Goal: Information Seeking & Learning: Learn about a topic

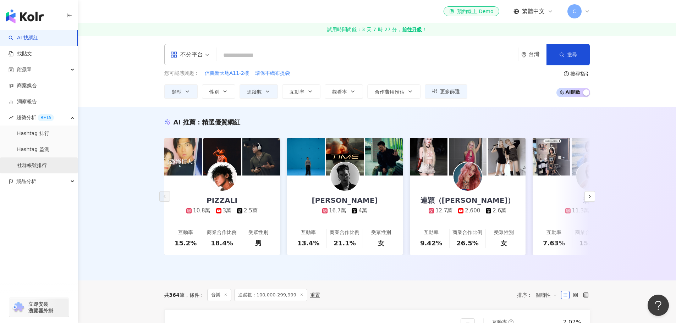
click at [44, 165] on link "社群帳號排行" at bounding box center [32, 165] width 30 height 7
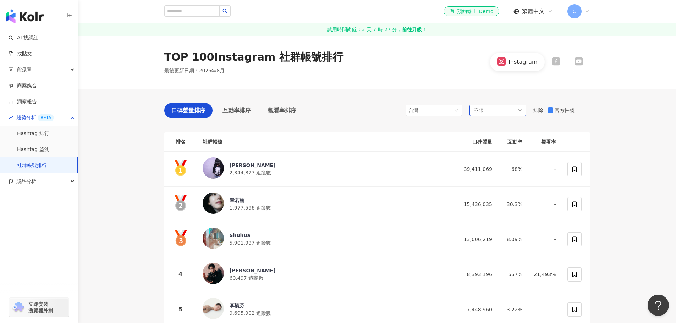
click at [482, 111] on span "不限" at bounding box center [479, 111] width 10 height 8
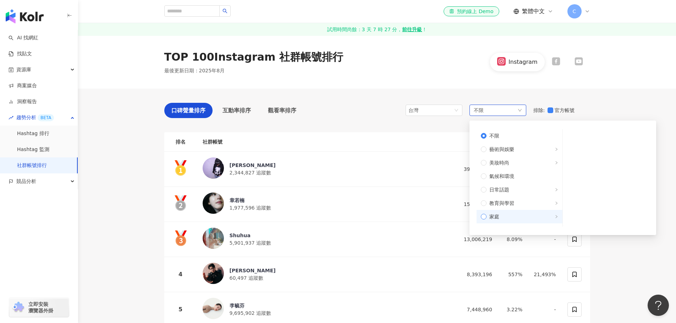
click at [521, 216] on span "家庭" at bounding box center [523, 217] width 72 height 8
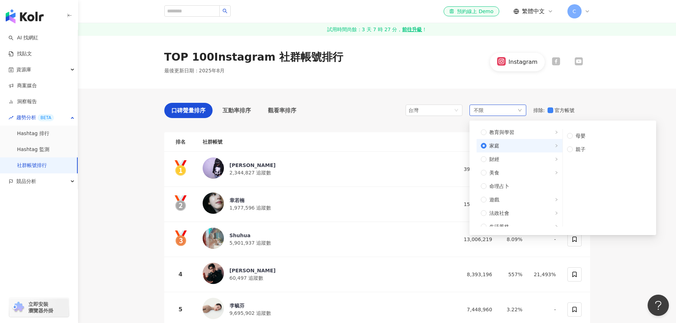
click at [479, 142] on label "家庭" at bounding box center [520, 145] width 86 height 13
click at [591, 150] on span "親子" at bounding box center [609, 150] width 72 height 8
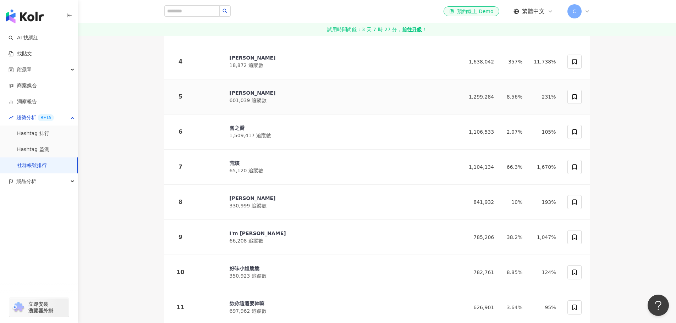
scroll to position [178, 0]
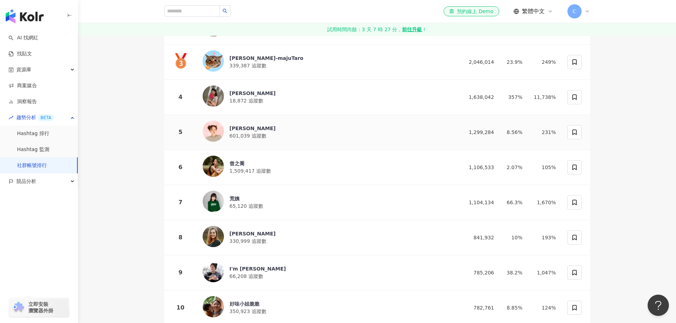
click at [247, 129] on div "陳彥婷 tiffany" at bounding box center [253, 128] width 46 height 7
click at [246, 233] on div "Hailey莫彩曦" at bounding box center [253, 233] width 46 height 7
click at [239, 302] on div "好味小姐脆脆" at bounding box center [248, 304] width 37 height 7
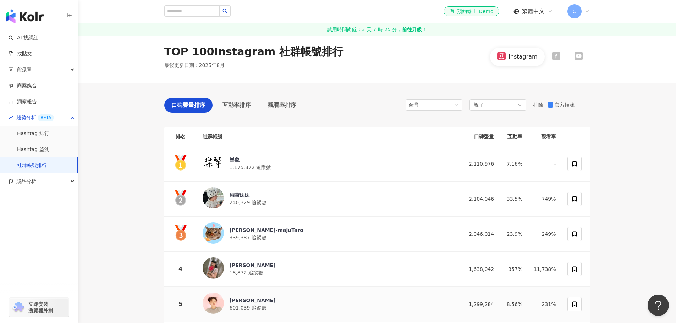
scroll to position [0, 0]
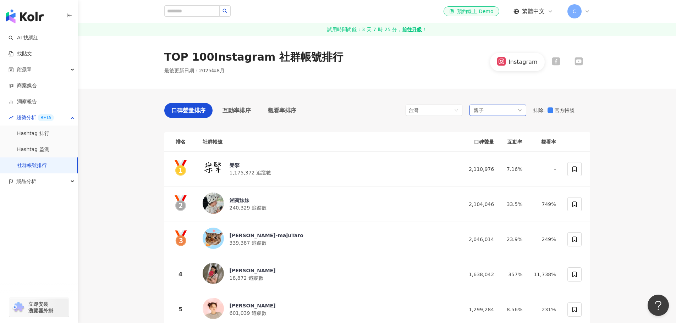
click at [497, 110] on div "親子" at bounding box center [498, 110] width 57 height 11
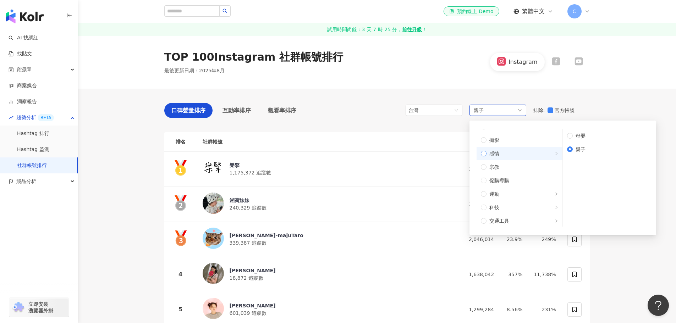
scroll to position [204, 0]
click at [603, 86] on div "TOP 100 Instagram 社群帳號排行 最後更新日期 ： 2025年8月 Instagram" at bounding box center [377, 62] width 598 height 53
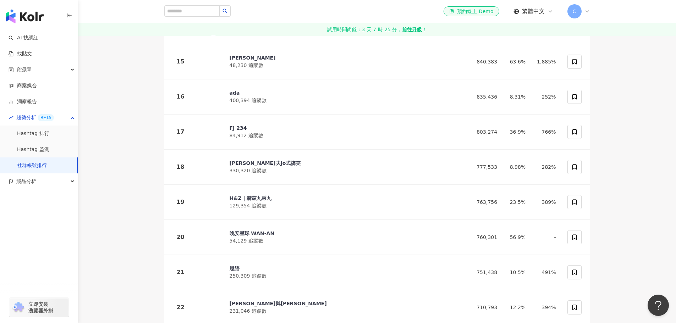
scroll to position [604, 0]
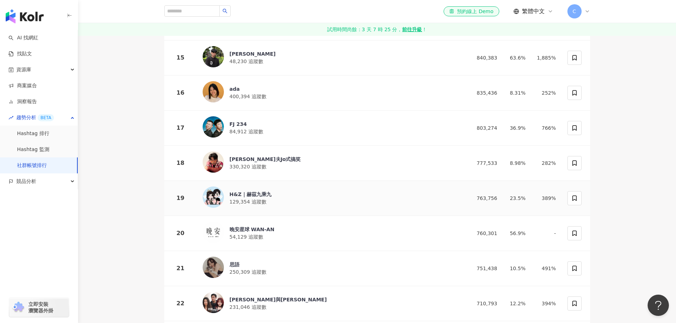
click at [258, 191] on div "H&Z｜赫茲九乘九" at bounding box center [251, 194] width 42 height 7
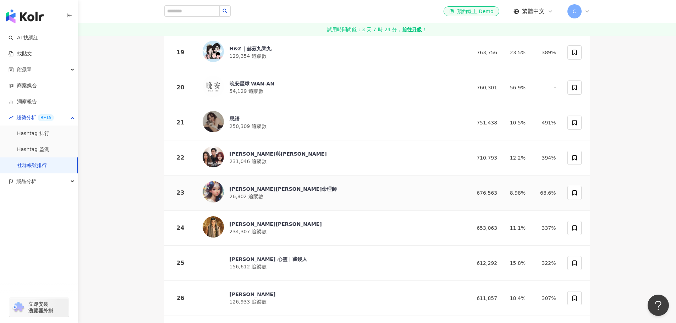
scroll to position [746, 0]
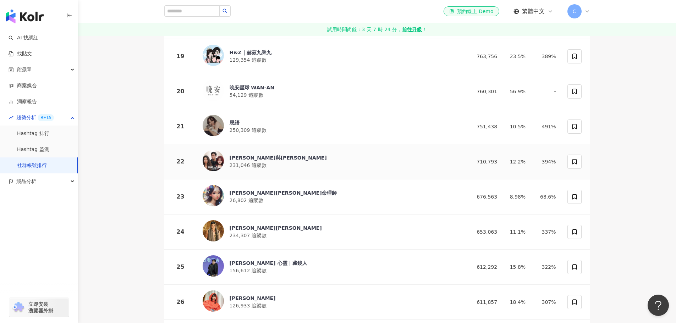
click at [249, 154] on div "泰格與雪兒" at bounding box center [278, 157] width 97 height 7
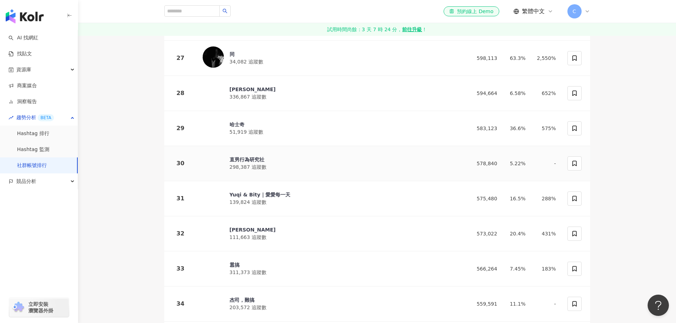
scroll to position [1065, 0]
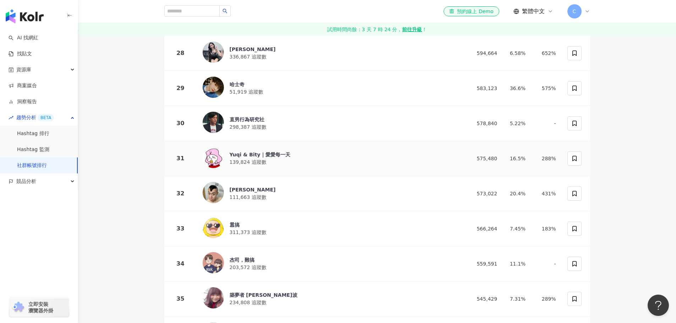
click at [308, 147] on div "Yuqi & Bity｜愛愛每一天 139,824 追蹤數" at bounding box center [329, 158] width 252 height 23
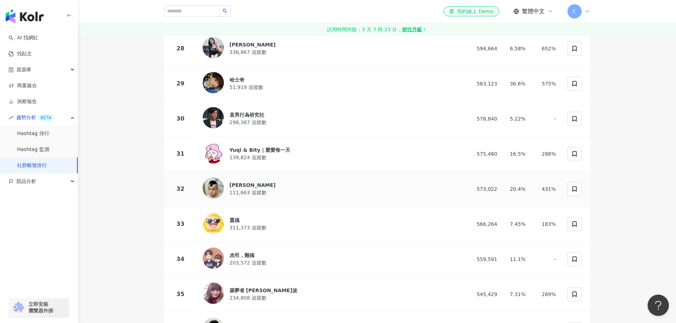
scroll to position [1136, 0]
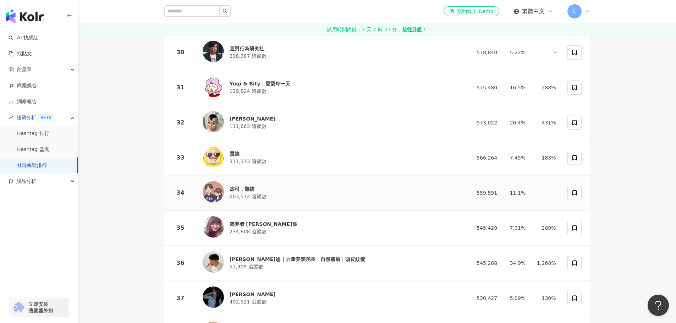
click at [241, 186] on div "杰司，難搞" at bounding box center [248, 189] width 37 height 7
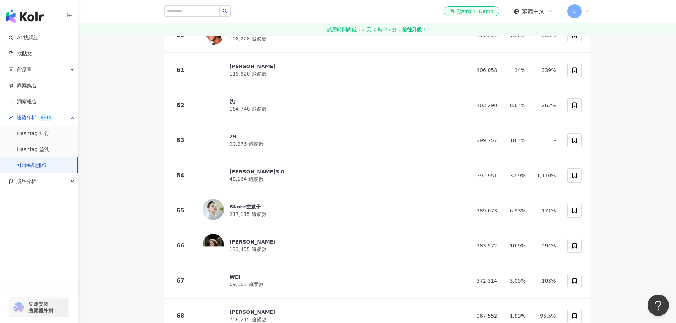
scroll to position [2201, 0]
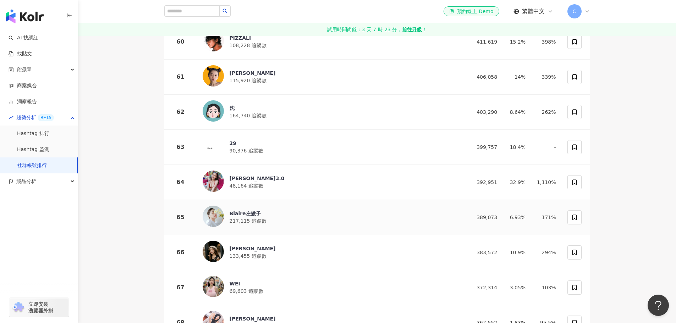
click at [246, 210] on div "Blaire左撇子" at bounding box center [248, 213] width 37 height 7
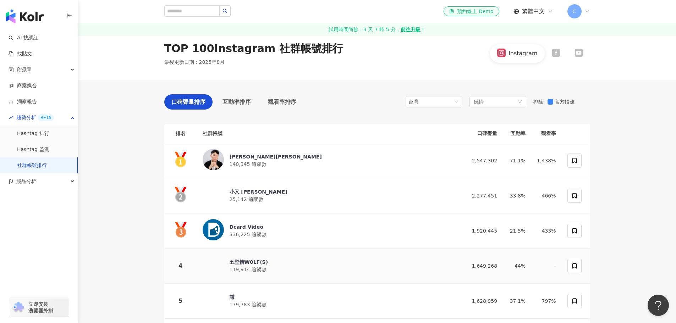
scroll to position [0, 0]
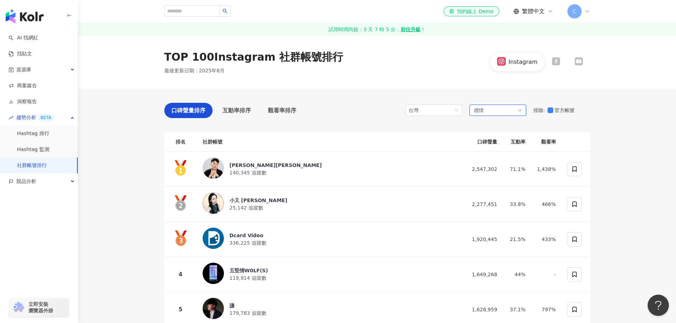
click at [500, 111] on div "感情" at bounding box center [498, 110] width 57 height 11
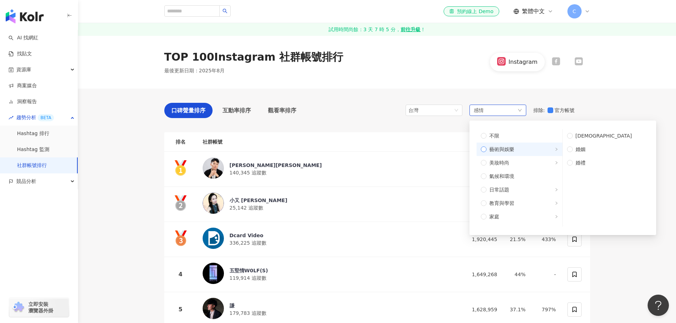
click at [549, 147] on span "藝術與娛樂" at bounding box center [523, 150] width 72 height 8
click at [555, 165] on span "right" at bounding box center [557, 163] width 4 height 8
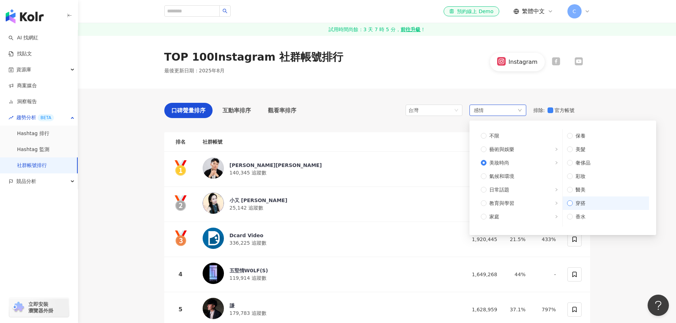
click at [574, 203] on span "穿搭" at bounding box center [609, 204] width 72 height 8
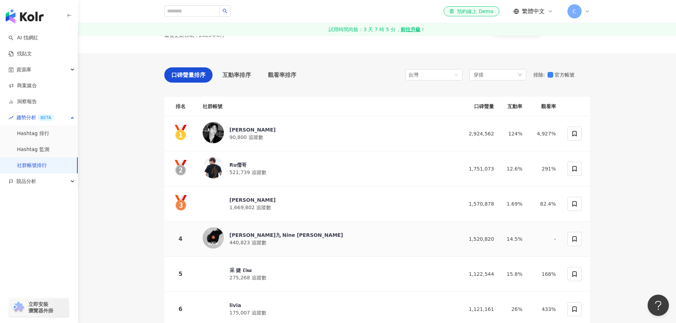
scroll to position [142, 0]
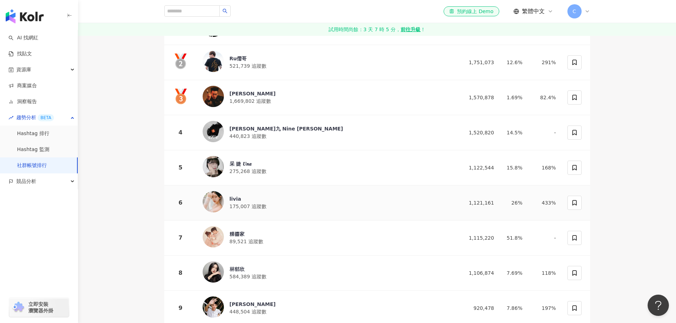
click at [373, 198] on div "livia 175,007 追蹤數" at bounding box center [327, 202] width 249 height 23
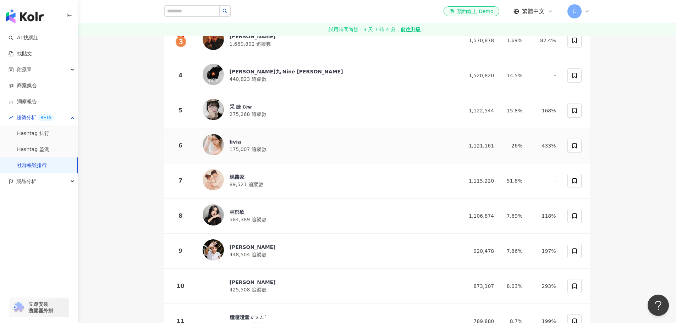
scroll to position [249, 0]
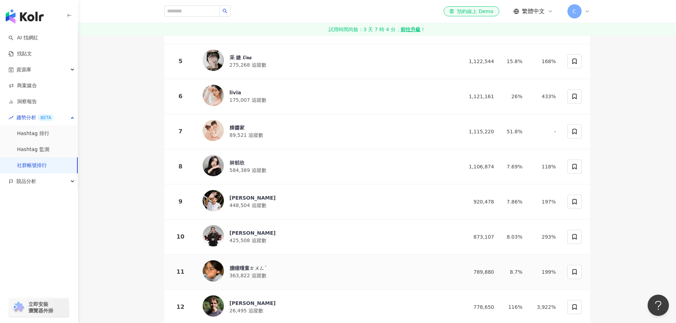
click at [254, 265] on div "朣瞳曈童ㄊㄨㄥˊ" at bounding box center [248, 268] width 37 height 7
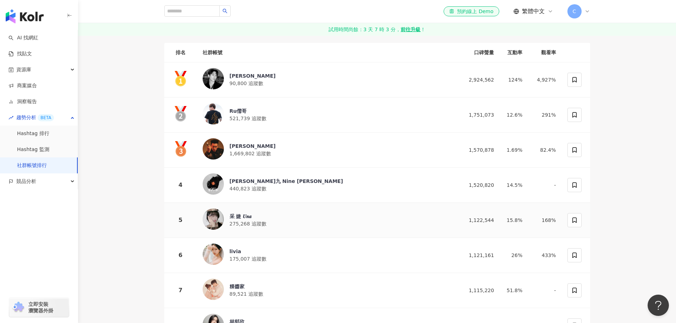
scroll to position [142, 0]
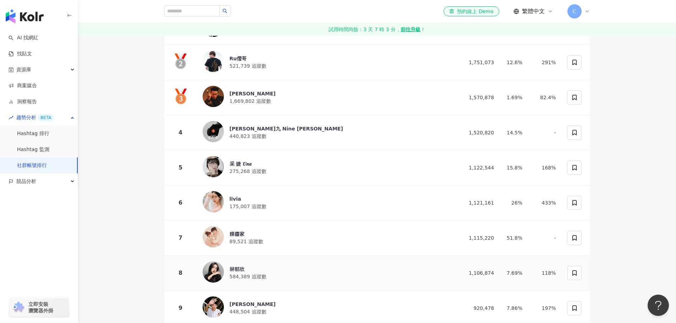
click at [247, 266] on div "林郁欣" at bounding box center [248, 269] width 37 height 7
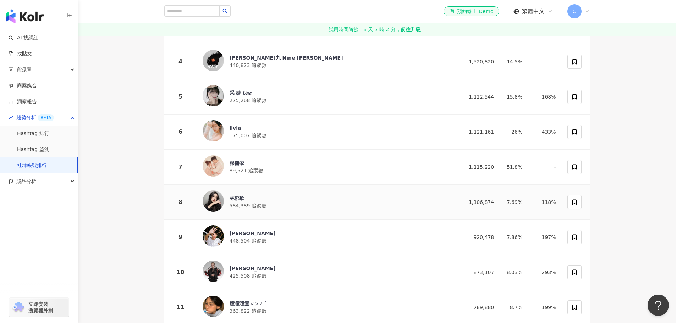
scroll to position [284, 0]
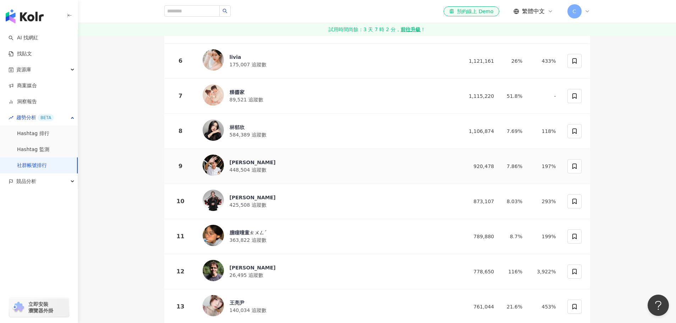
click at [235, 161] on div "Ivan" at bounding box center [253, 162] width 46 height 7
click at [249, 127] on div "林郁欣" at bounding box center [248, 127] width 37 height 7
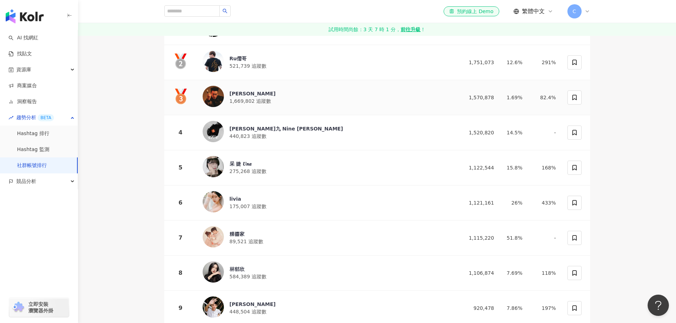
scroll to position [0, 0]
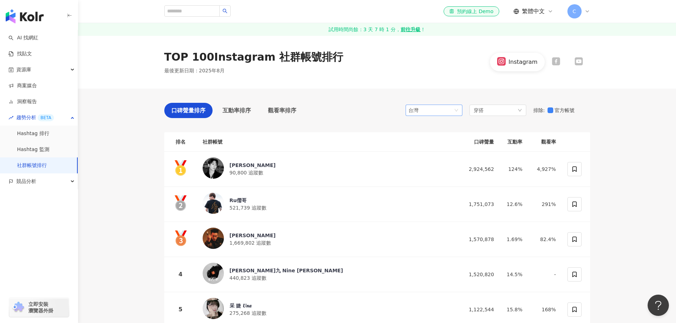
click at [438, 108] on span "台灣" at bounding box center [434, 110] width 51 height 11
click at [515, 107] on div "穿搭" at bounding box center [498, 110] width 57 height 11
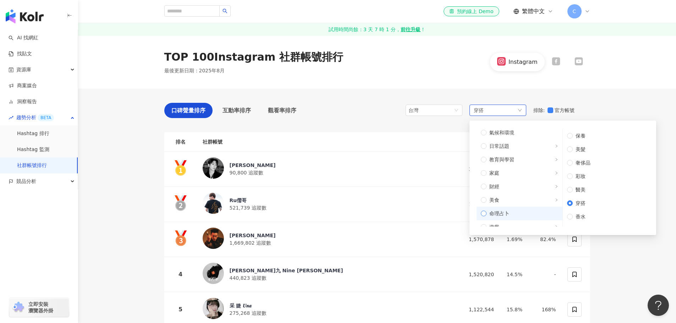
scroll to position [27, 0]
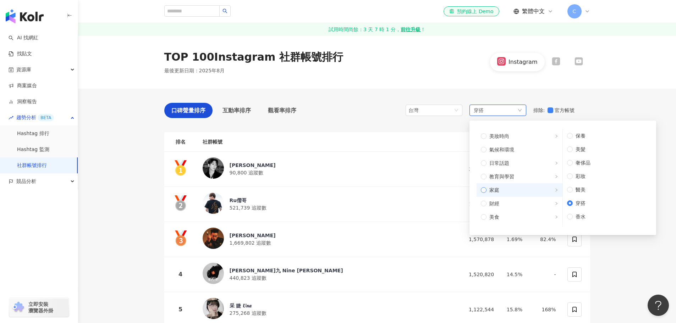
click at [511, 187] on span "家庭" at bounding box center [523, 190] width 72 height 8
click at [581, 147] on span "親子" at bounding box center [609, 150] width 72 height 8
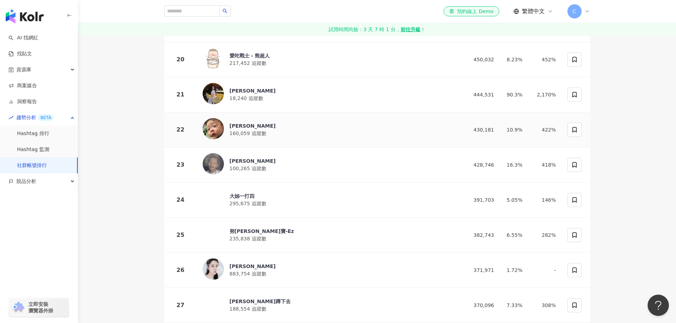
scroll to position [817, 0]
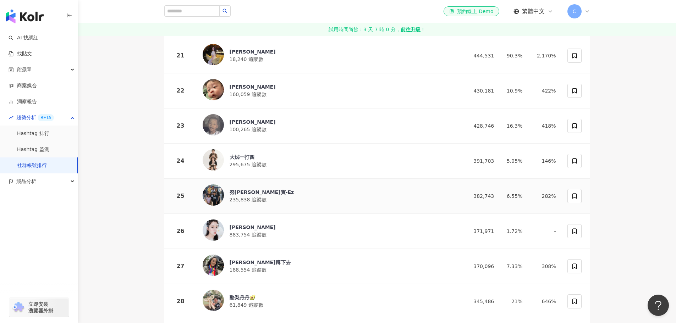
click at [244, 189] on div "努拉-米寶-Ez" at bounding box center [262, 192] width 65 height 7
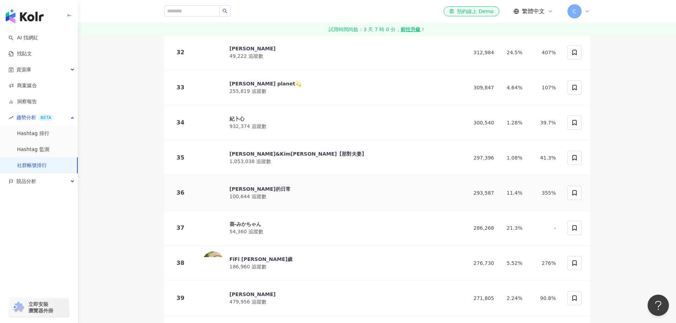
scroll to position [1207, 0]
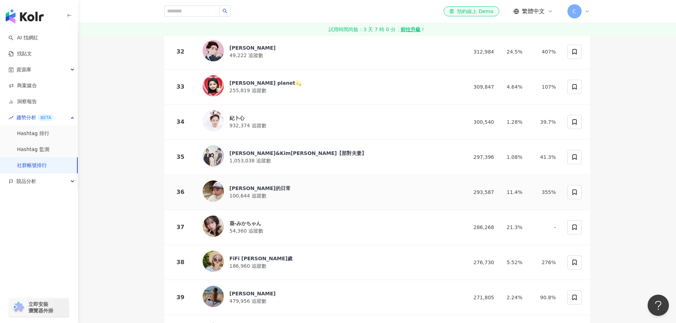
click at [243, 185] on div "辰辰的日常" at bounding box center [260, 188] width 61 height 7
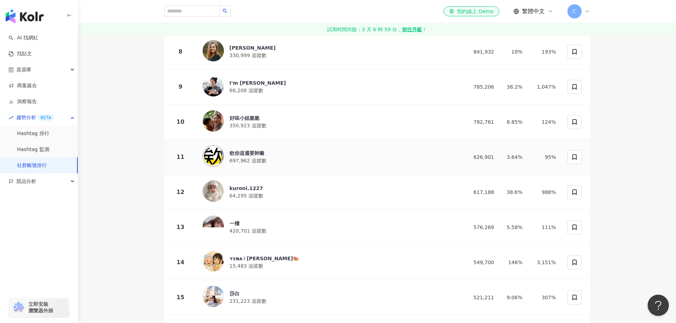
scroll to position [419, 0]
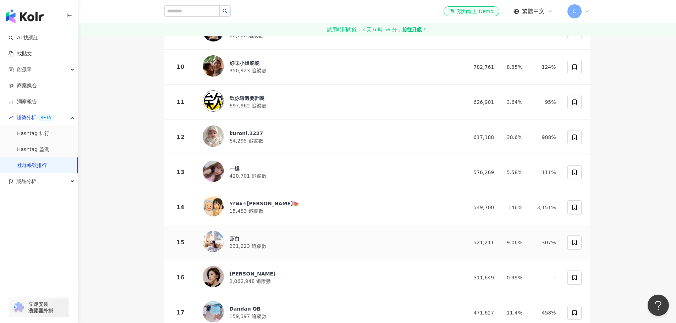
click at [240, 235] on div "莎白" at bounding box center [248, 238] width 37 height 7
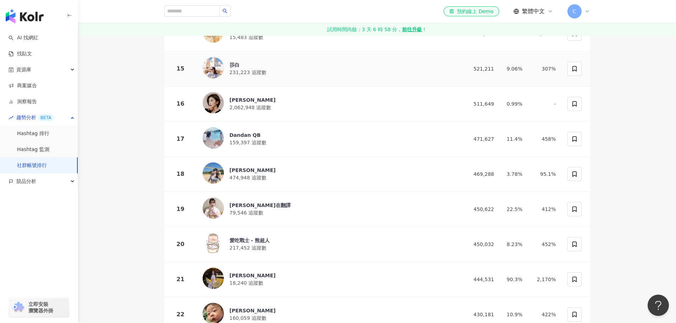
scroll to position [596, 0]
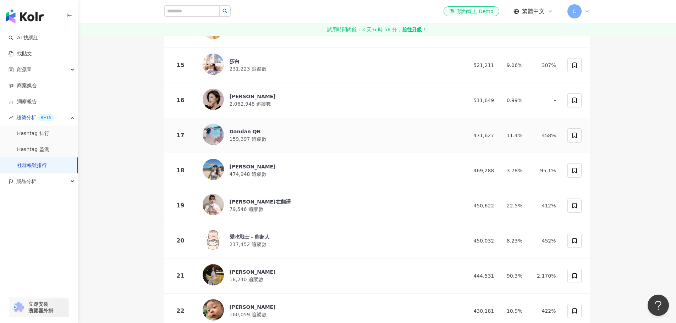
click at [257, 128] on div "Dandan QB" at bounding box center [248, 131] width 37 height 7
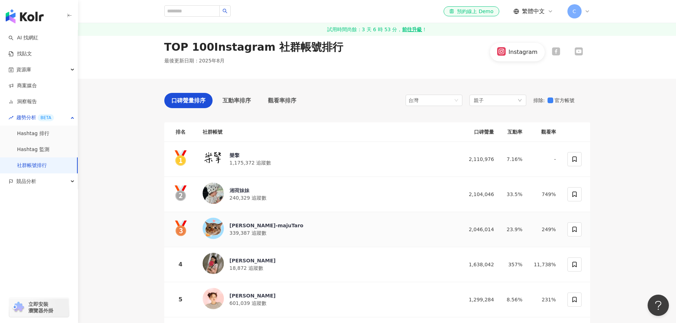
scroll to position [0, 0]
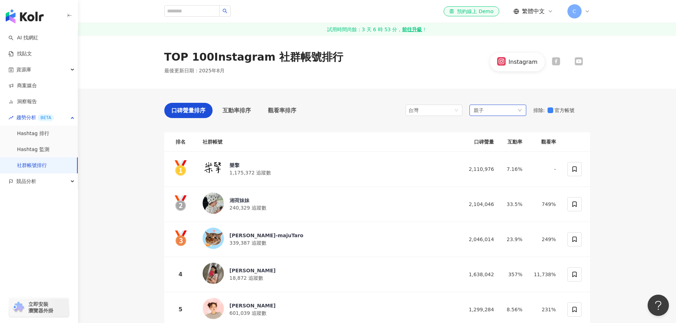
click at [492, 109] on div "親子" at bounding box center [498, 110] width 57 height 11
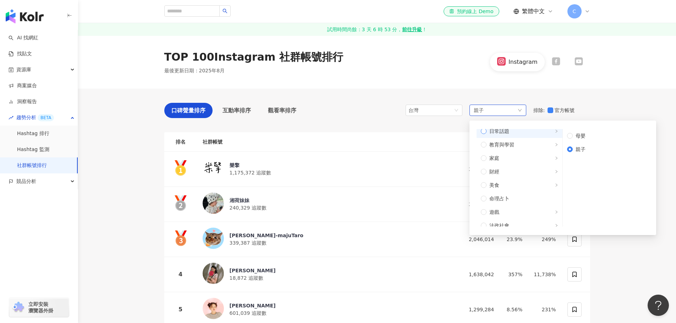
scroll to position [71, 0]
click at [528, 147] on span "家庭" at bounding box center [523, 146] width 72 height 8
click at [547, 144] on span "家庭" at bounding box center [523, 146] width 72 height 8
click at [555, 186] on icon "right" at bounding box center [557, 188] width 4 height 4
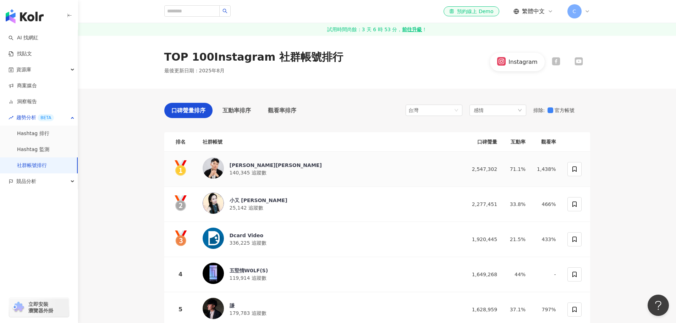
drag, startPoint x: 115, startPoint y: 187, endPoint x: 229, endPoint y: 216, distance: 117.4
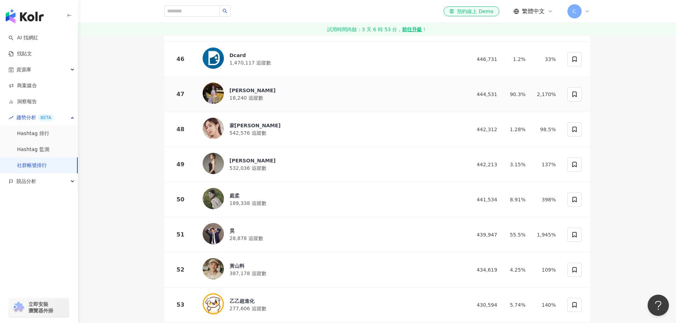
scroll to position [1704, 0]
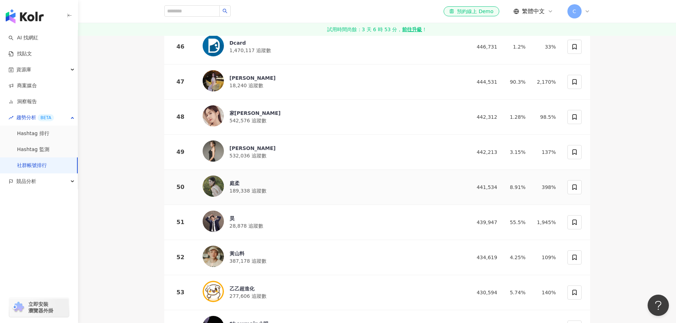
click at [241, 180] on div "庭柔" at bounding box center [248, 183] width 37 height 7
click at [234, 215] on div "昊" at bounding box center [247, 218] width 34 height 7
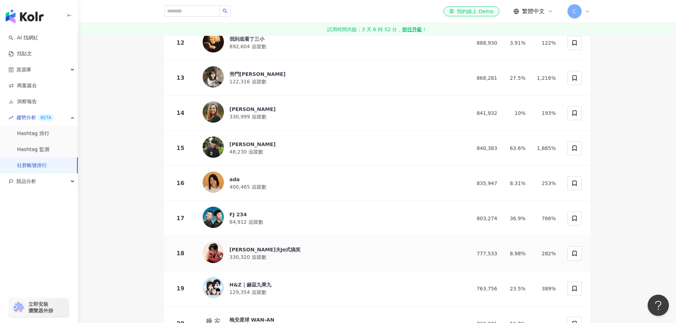
scroll to position [497, 0]
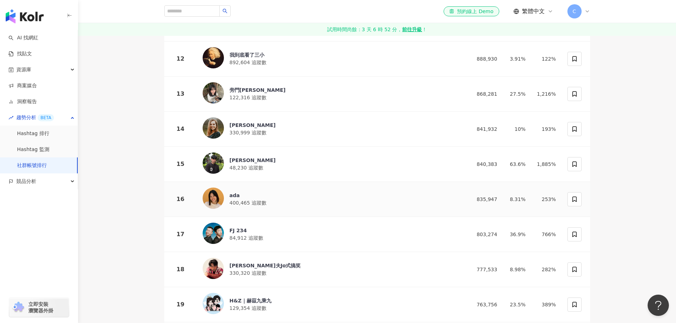
click at [233, 192] on div "ada" at bounding box center [248, 195] width 37 height 7
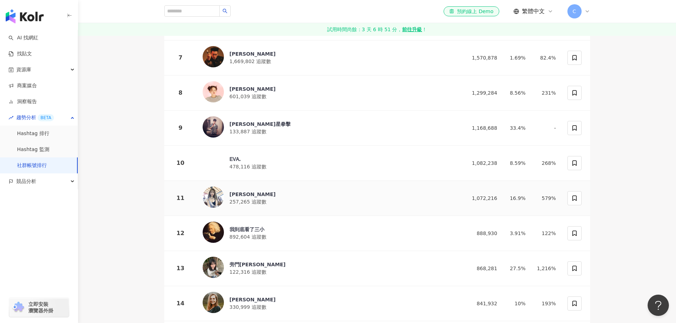
scroll to position [320, 0]
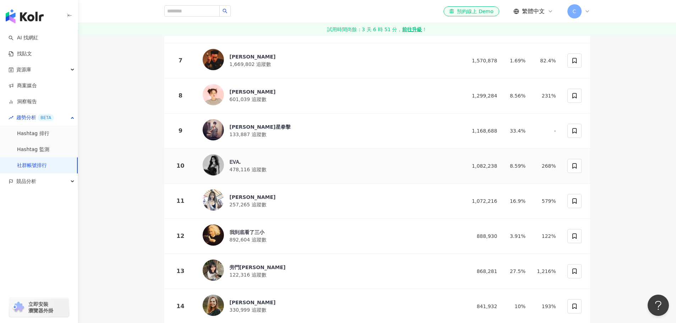
click at [237, 161] on div "ᎬᏙᎪ." at bounding box center [248, 162] width 37 height 7
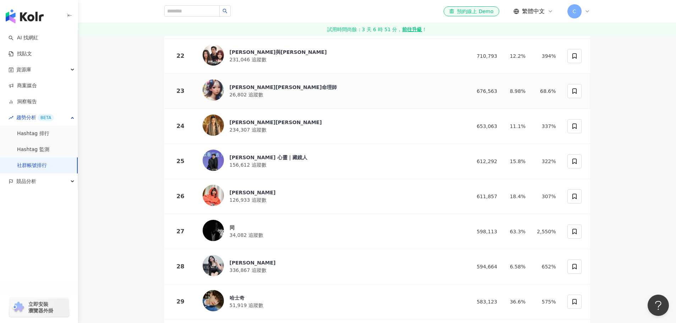
scroll to position [852, 0]
click at [234, 189] on div "U娜 Yoona" at bounding box center [253, 192] width 46 height 7
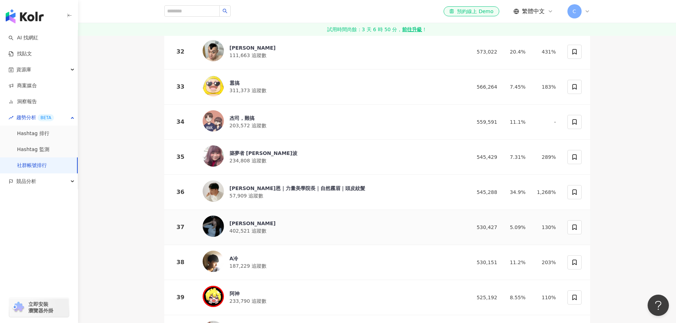
scroll to position [1314, 0]
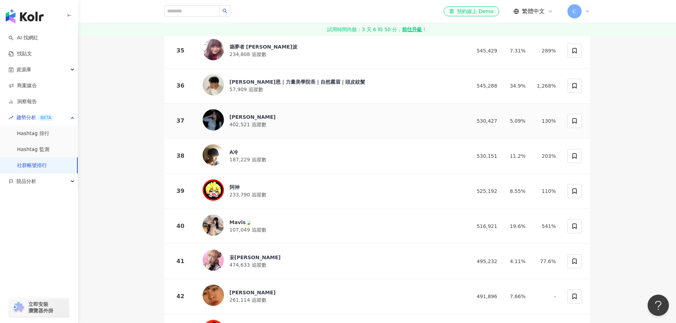
click at [233, 109] on div "舒舒 402,521 追蹤數" at bounding box center [329, 120] width 252 height 23
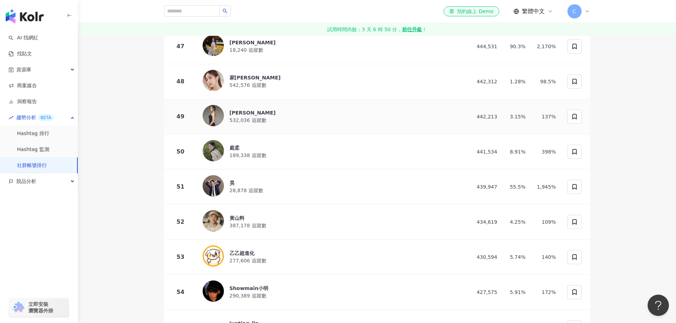
scroll to position [1882, 0]
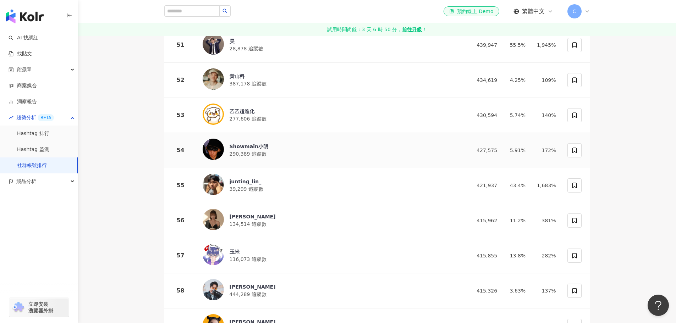
click at [244, 178] on div "junting_lin_" at bounding box center [247, 181] width 34 height 7
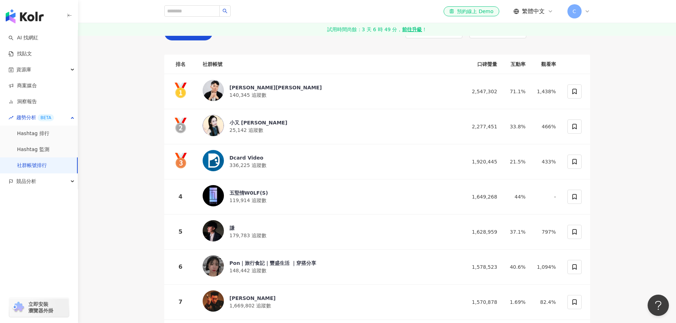
scroll to position [28, 0]
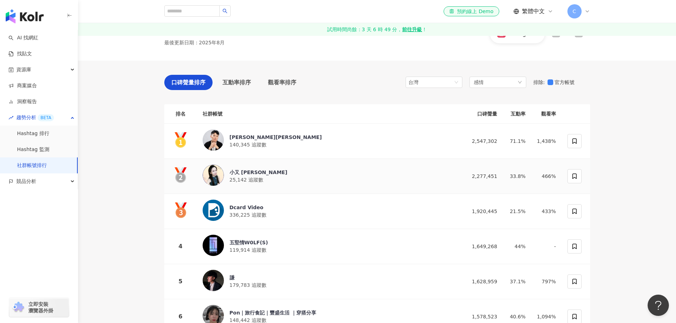
click at [242, 171] on div "小又 Yo Lin" at bounding box center [259, 172] width 58 height 7
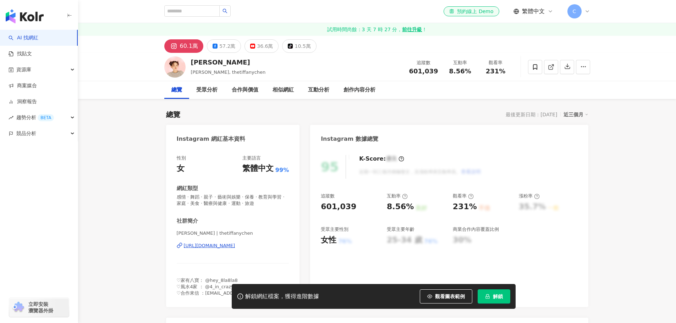
scroll to position [36, 0]
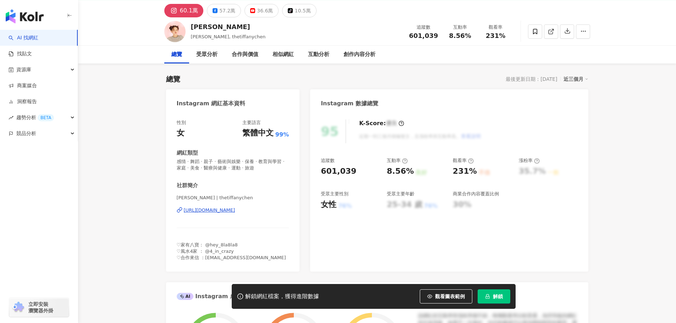
drag, startPoint x: 211, startPoint y: 163, endPoint x: 236, endPoint y: 165, distance: 25.6
click at [236, 165] on span "感情 · 舞蹈 · 親子 · 藝術與娛樂 · 保養 · 教育與學習 · 家庭 · 美食 · 醫療與健康 · 運動 · 旅遊" at bounding box center [233, 165] width 113 height 13
click at [231, 214] on div "陳彥婷 Tiffany | thetiffanychen https://www.instagram.com/thetiffanychen/" at bounding box center [233, 216] width 113 height 42
click at [235, 209] on div "https://www.instagram.com/thetiffanychen/" at bounding box center [209, 210] width 51 height 6
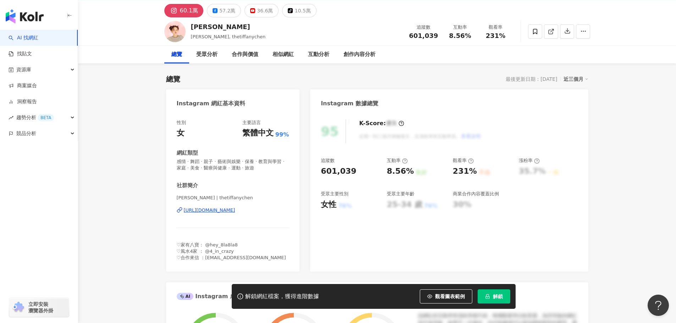
scroll to position [0, 0]
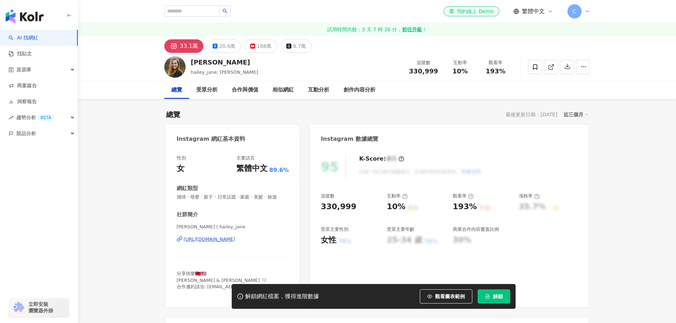
drag, startPoint x: 270, startPoint y: 192, endPoint x: 239, endPoint y: 246, distance: 62.5
click at [235, 243] on div "https://www.instagram.com/hailey_jane/" at bounding box center [209, 239] width 51 height 6
drag, startPoint x: 199, startPoint y: 63, endPoint x: 232, endPoint y: 62, distance: 33.0
click at [229, 64] on div "Hailey莫彩曦" at bounding box center [224, 62] width 67 height 9
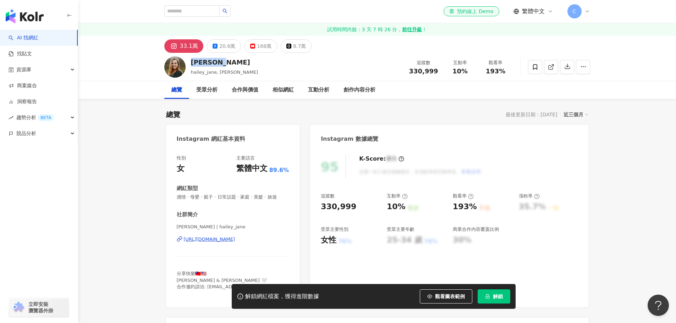
click at [232, 61] on div "Hailey莫彩曦" at bounding box center [224, 62] width 67 height 9
drag, startPoint x: 228, startPoint y: 63, endPoint x: 197, endPoint y: 63, distance: 30.9
click at [187, 62] on div "Hailey莫彩曦 hailey_jane, 莫彩曦Hailey 追蹤數 330,999 互動率 10% 觀看率 193%" at bounding box center [377, 67] width 454 height 28
click at [197, 63] on div "Hailey莫彩曦" at bounding box center [224, 62] width 67 height 9
drag, startPoint x: 210, startPoint y: 64, endPoint x: 230, endPoint y: 64, distance: 19.5
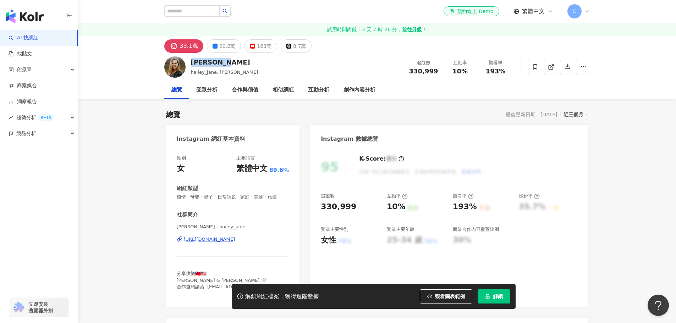
click at [230, 64] on div "Hailey莫彩曦" at bounding box center [224, 62] width 67 height 9
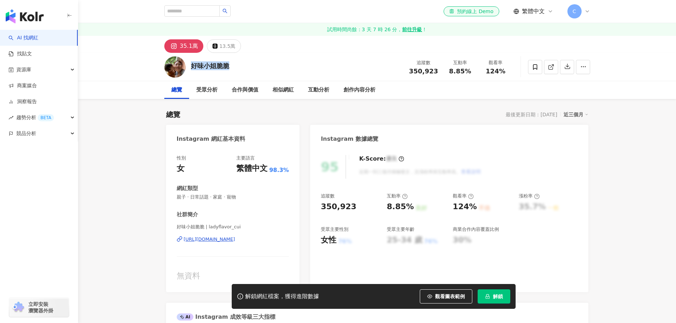
drag, startPoint x: 191, startPoint y: 65, endPoint x: 228, endPoint y: 65, distance: 36.9
click at [228, 65] on div "好味小姐脆脆" at bounding box center [210, 65] width 38 height 9
click at [232, 240] on div "https://www.instagram.com/ladyflavor_cui/" at bounding box center [209, 239] width 51 height 6
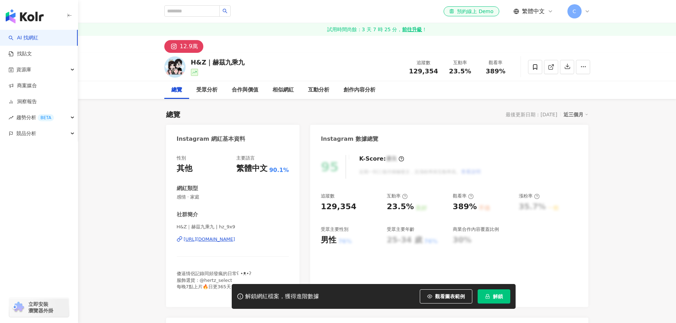
click at [235, 240] on div "https://www.instagram.com/hz_9x9/" at bounding box center [209, 239] width 51 height 6
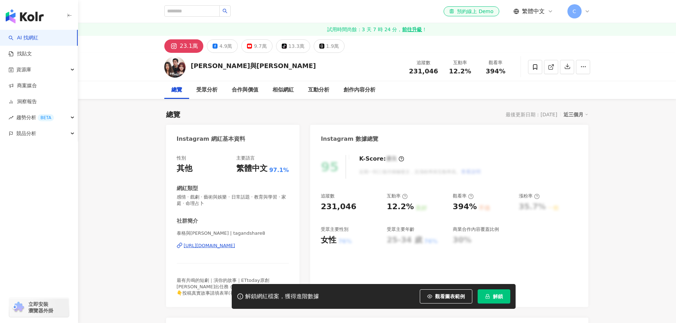
click at [255, 250] on div "泰格與[PERSON_NAME] | tagandshare8 [URL][DOMAIN_NAME]" at bounding box center [233, 251] width 113 height 42
click at [235, 248] on div "[URL][DOMAIN_NAME]" at bounding box center [209, 246] width 51 height 6
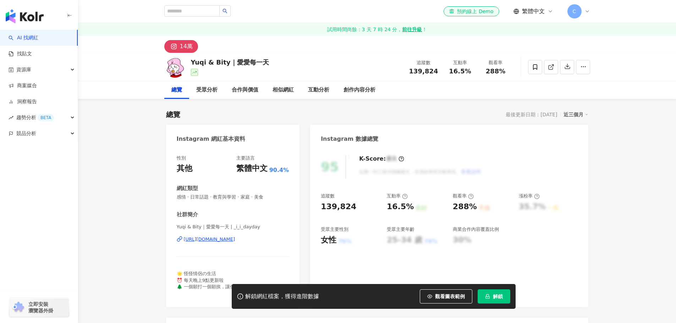
click at [235, 236] on div "https://www.instagram.com/_i_i_dayday/" at bounding box center [209, 239] width 51 height 6
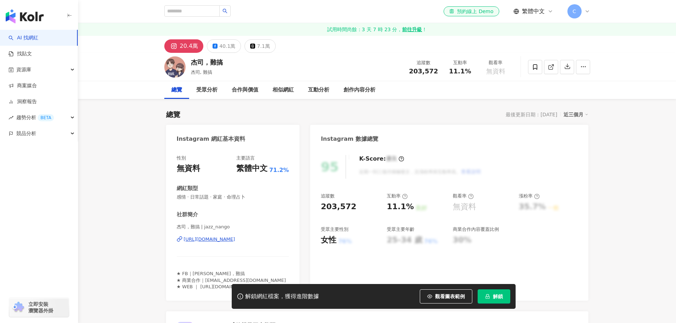
click at [234, 239] on div "https://www.instagram.com/jazz_nango/" at bounding box center [209, 239] width 51 height 6
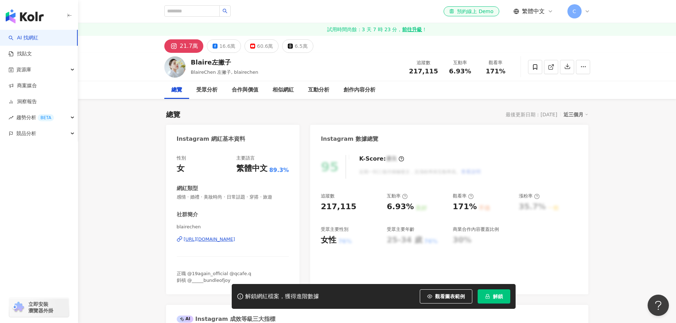
click at [237, 236] on div "blairechen [URL][DOMAIN_NAME]" at bounding box center [233, 245] width 113 height 42
click at [235, 238] on div "[URL][DOMAIN_NAME]" at bounding box center [209, 239] width 51 height 6
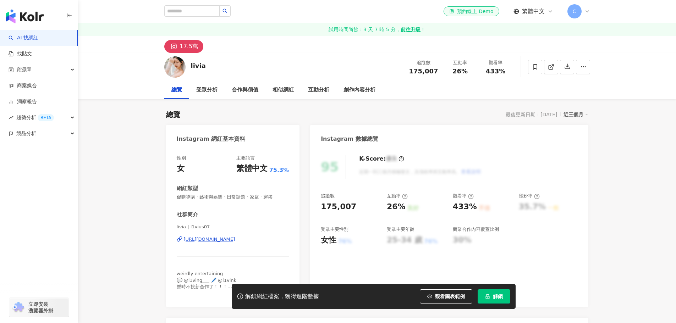
click at [225, 239] on div "https://www.instagram.com/l1vius07/" at bounding box center [209, 239] width 51 height 6
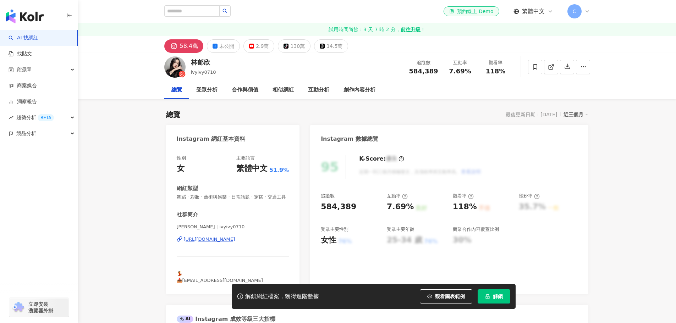
click at [235, 243] on div "[URL][DOMAIN_NAME]" at bounding box center [209, 239] width 51 height 6
click at [208, 243] on div "[URL][DOMAIN_NAME]" at bounding box center [209, 239] width 51 height 6
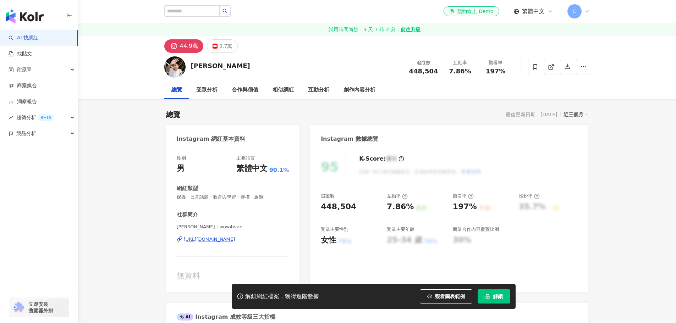
click at [235, 238] on div "[URL][DOMAIN_NAME]" at bounding box center [209, 239] width 51 height 6
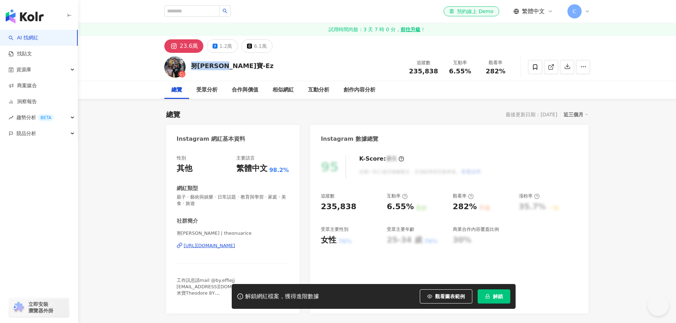
drag, startPoint x: 191, startPoint y: 66, endPoint x: 229, endPoint y: 65, distance: 38.0
click at [229, 65] on div "努拉-米寶-Ez 追蹤數 235,838 互動率 6.55% 觀看率 282%" at bounding box center [377, 67] width 454 height 28
click at [214, 248] on div "https://www.instagram.com/theonuarice/" at bounding box center [209, 246] width 51 height 6
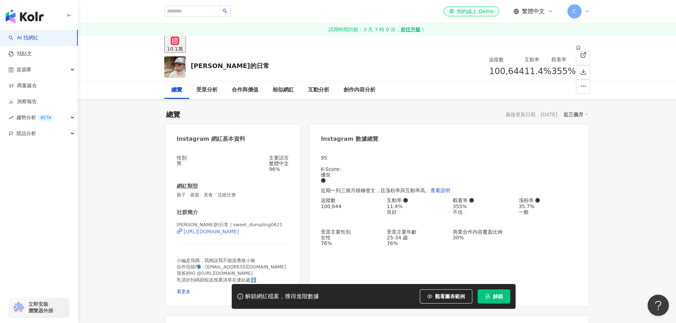
click at [239, 235] on div "[URL][DOMAIN_NAME]" at bounding box center [211, 232] width 55 height 6
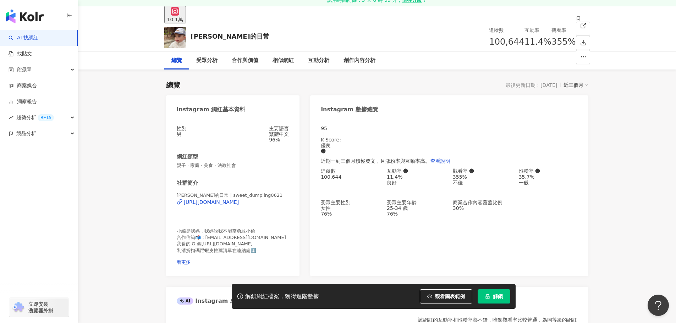
scroll to position [71, 0]
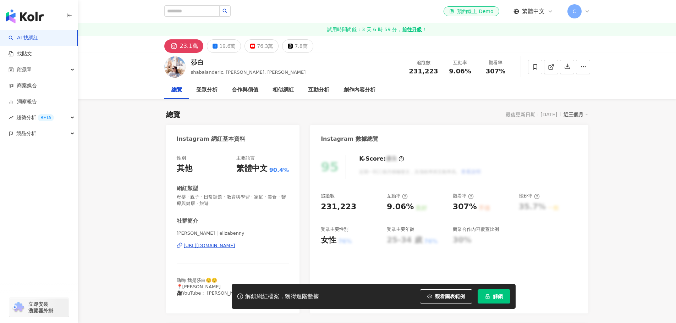
click at [224, 250] on div "[PERSON_NAME] | [PERSON_NAME] [URL][DOMAIN_NAME]" at bounding box center [233, 251] width 113 height 42
click at [228, 245] on div "[URL][DOMAIN_NAME]" at bounding box center [209, 246] width 51 height 6
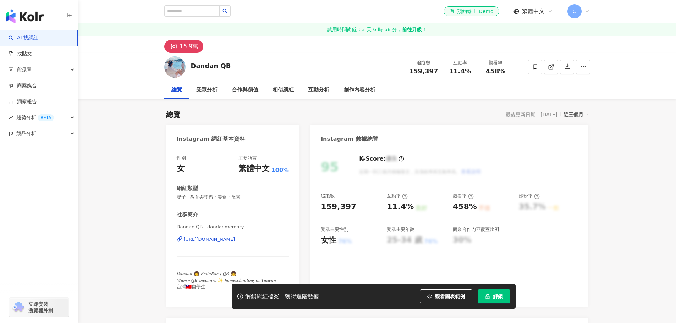
click at [222, 238] on div "[URL][DOMAIN_NAME]" at bounding box center [209, 239] width 51 height 6
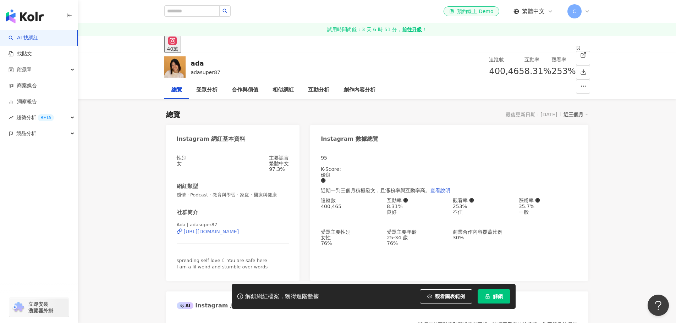
click at [226, 235] on div "https://www.instagram.com/adasuper87/" at bounding box center [211, 232] width 55 height 6
click at [229, 235] on div "https://www.instagram.com/adasuper87/" at bounding box center [211, 232] width 55 height 6
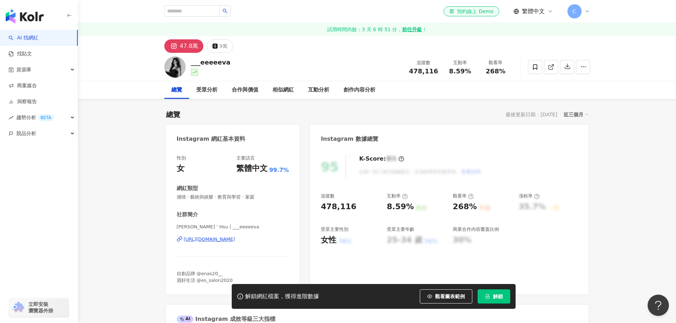
click at [235, 238] on div "[URL][DOMAIN_NAME]" at bounding box center [209, 239] width 51 height 6
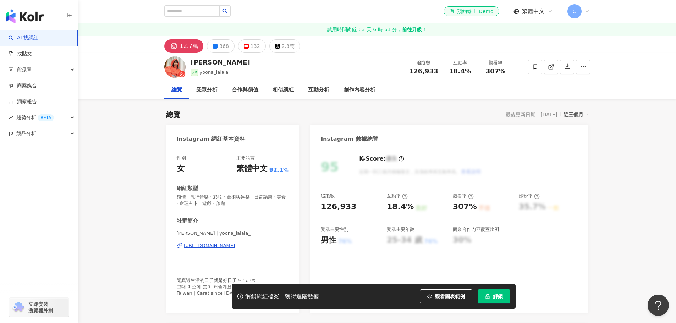
click at [235, 247] on div "https://www.instagram.com/yoona_lalala_/" at bounding box center [209, 246] width 51 height 6
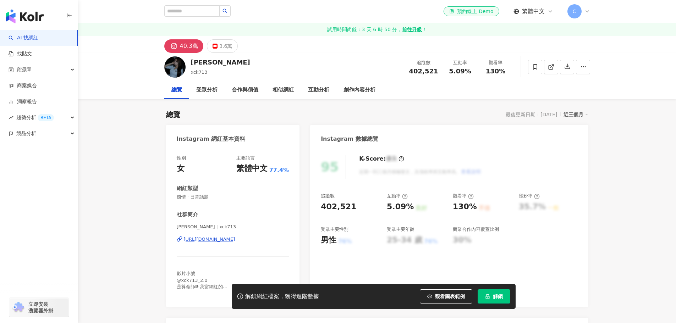
click at [231, 239] on div "https://www.instagram.com/xck713/" at bounding box center [209, 239] width 51 height 6
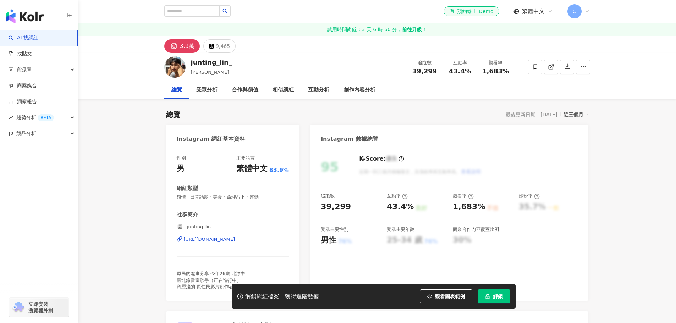
click at [234, 240] on div "[URL][DOMAIN_NAME]" at bounding box center [209, 239] width 51 height 6
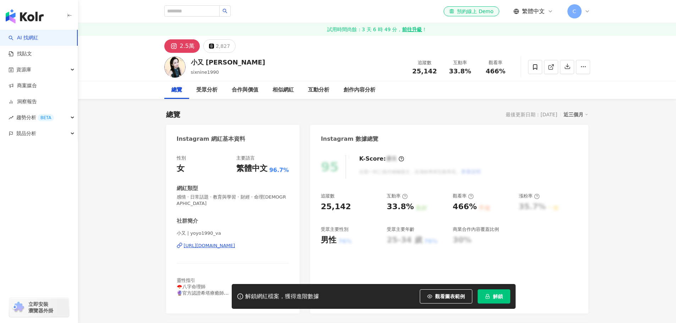
click at [221, 243] on div "https://www.instagram.com/yoyo1990_va/" at bounding box center [209, 246] width 51 height 6
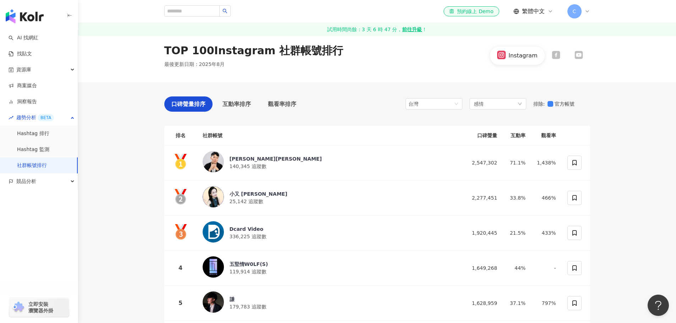
click at [511, 77] on div "TOP 100 Instagram 社群帳號排行 最後更新日期 ： 2025年8月 Instagram" at bounding box center [377, 55] width 598 height 53
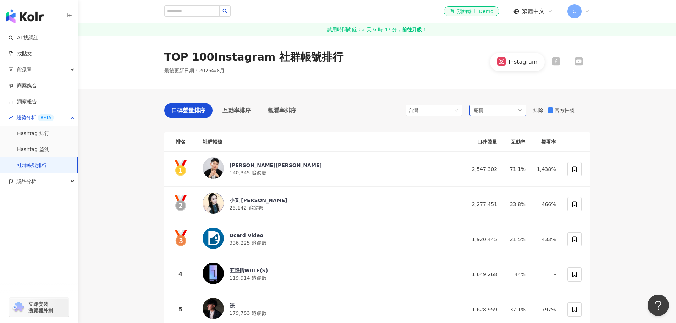
click at [503, 106] on div "感情" at bounding box center [498, 110] width 57 height 11
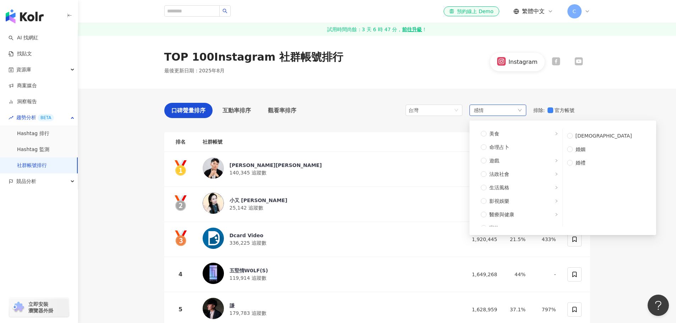
scroll to position [98, 0]
click at [529, 200] on span "生活風格" at bounding box center [523, 200] width 72 height 8
click at [520, 211] on span "影視娛樂" at bounding box center [523, 214] width 72 height 8
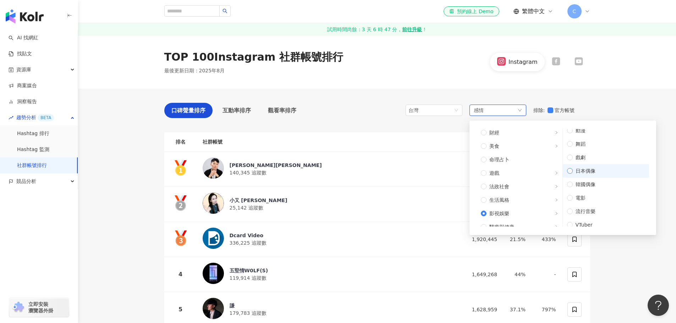
scroll to position [10, 0]
click at [596, 208] on span "流行音樂" at bounding box center [609, 207] width 72 height 8
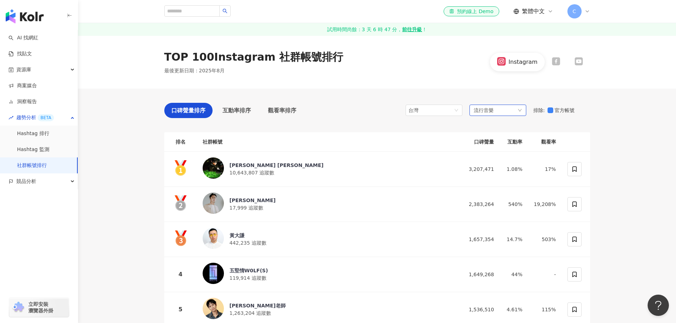
click at [509, 110] on div "流行音樂" at bounding box center [498, 110] width 57 height 11
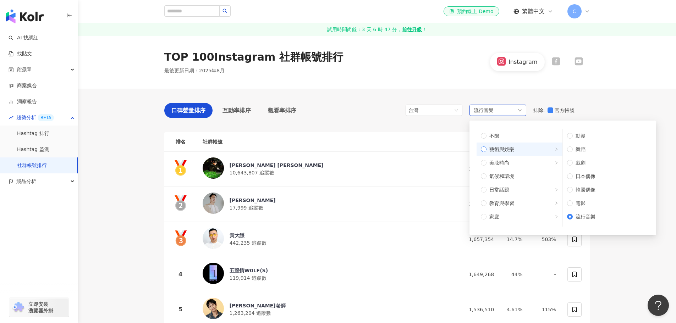
click at [512, 150] on span "藝術與娛樂" at bounding box center [502, 150] width 25 height 8
click at [599, 148] on span "音樂" at bounding box center [609, 150] width 72 height 8
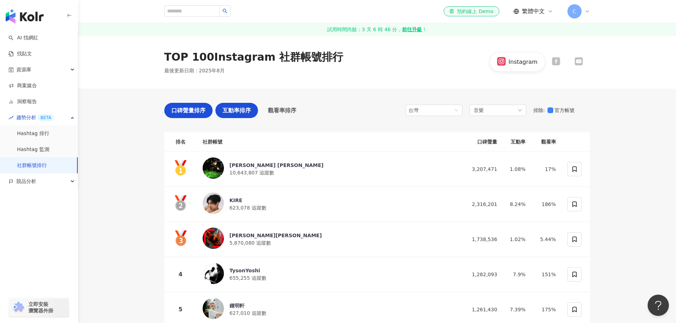
click at [234, 113] on span "互動率排序" at bounding box center [237, 110] width 28 height 9
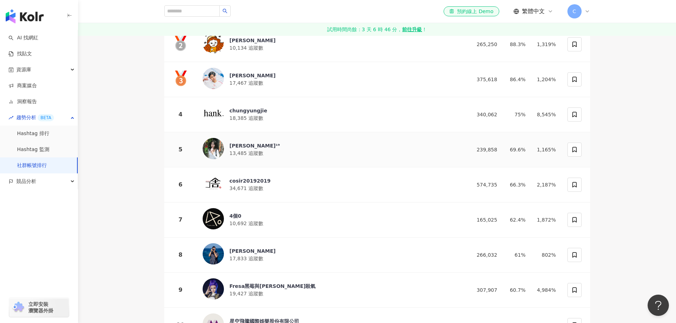
scroll to position [213, 0]
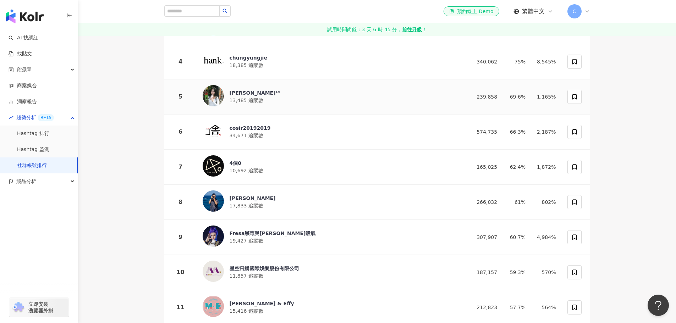
click at [230, 86] on div "田杬¹⁹ 13,485 追蹤數" at bounding box center [329, 96] width 252 height 23
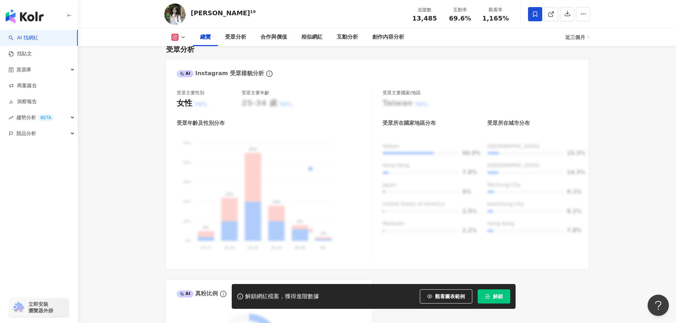
scroll to position [568, 0]
